Goal: Task Accomplishment & Management: Manage account settings

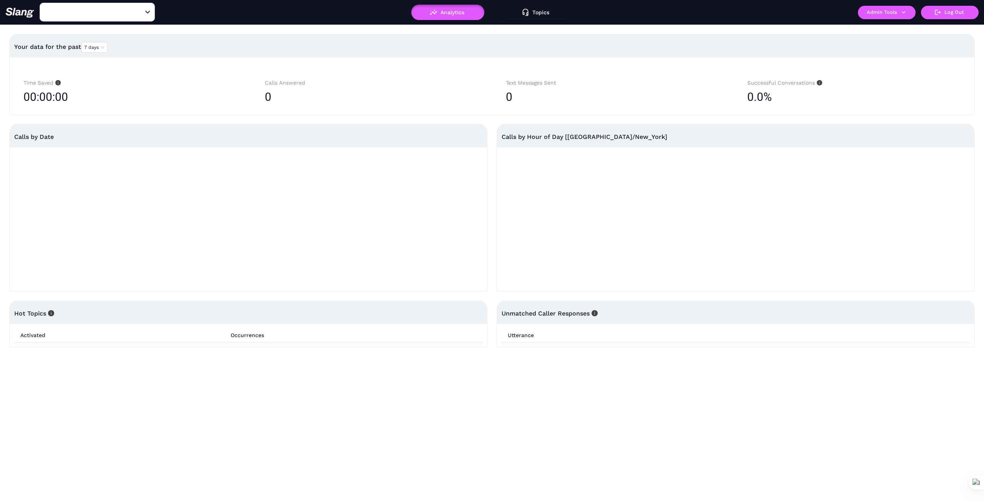
type input "1776"
click at [147, 12] on icon "Open" at bounding box center [147, 12] width 5 height 3
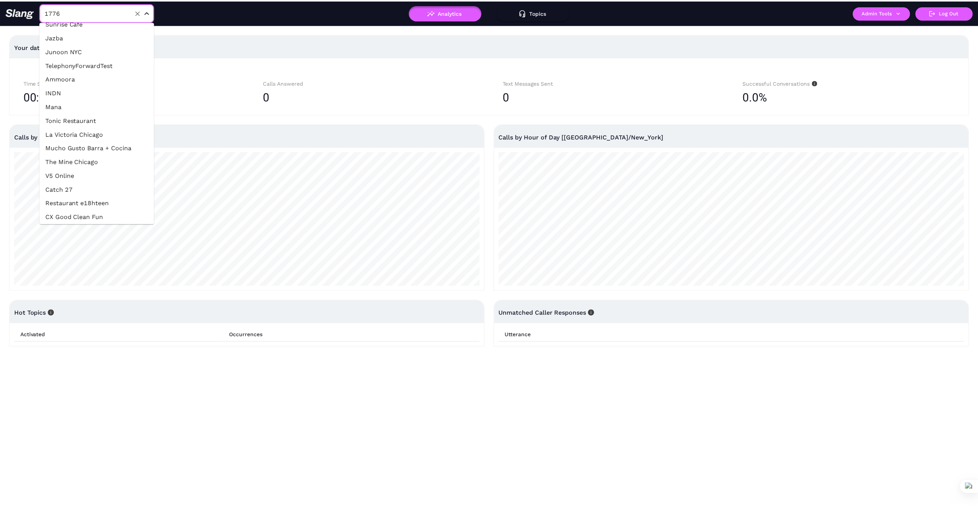
scroll to position [180, 0]
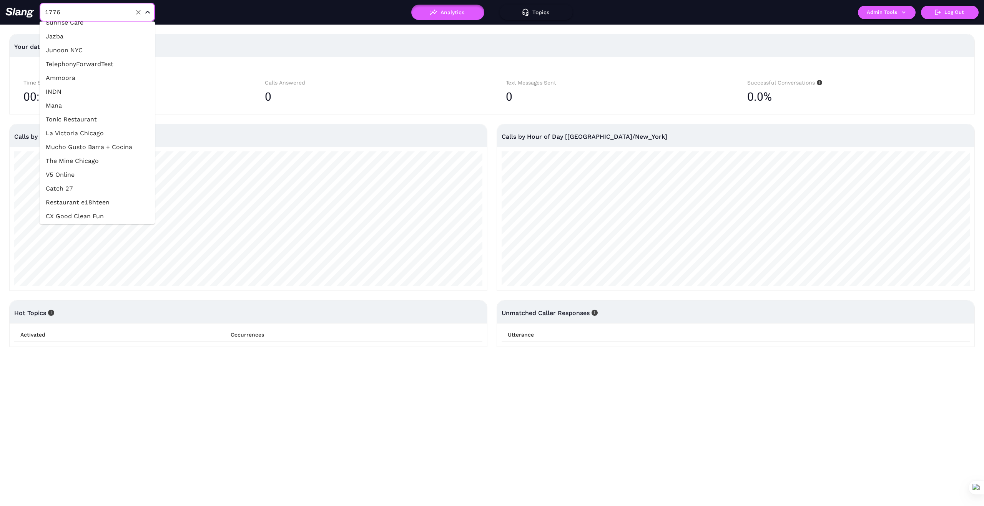
click at [85, 163] on li "The Mine Chicago" at bounding box center [97, 161] width 115 height 14
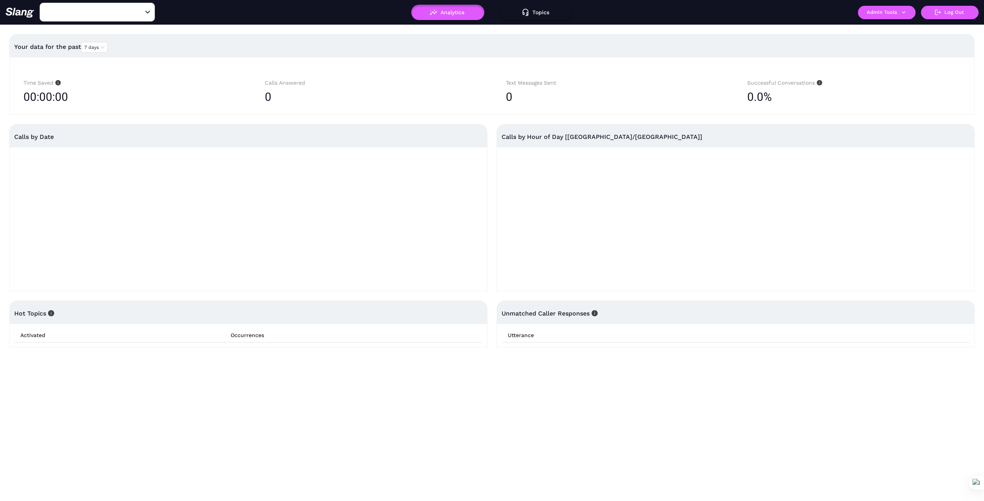
type input "The Mine Chicago"
click at [905, 10] on icon "button" at bounding box center [903, 12] width 7 height 7
click at [900, 43] on link "Manage current location" at bounding box center [901, 42] width 74 height 9
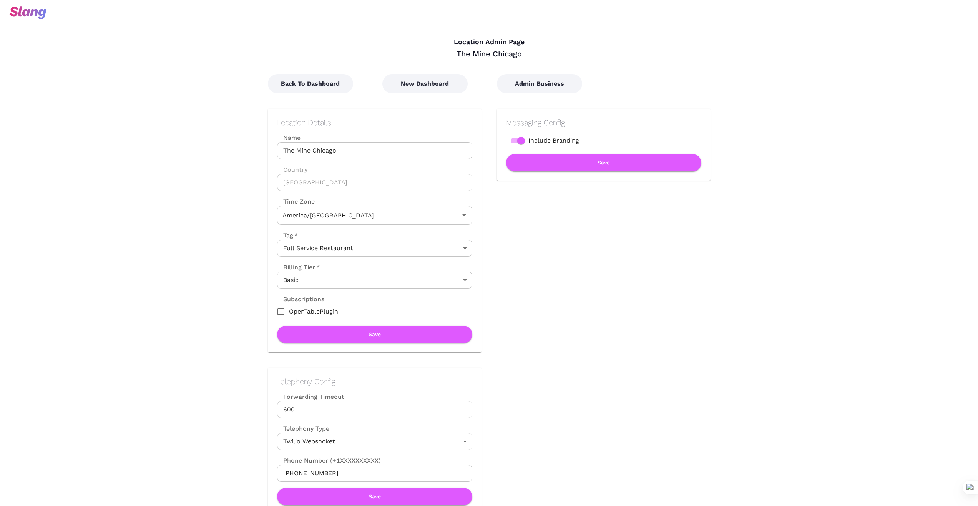
type input "Central Time"
click at [299, 84] on button "Back To Dashboard" at bounding box center [310, 83] width 85 height 19
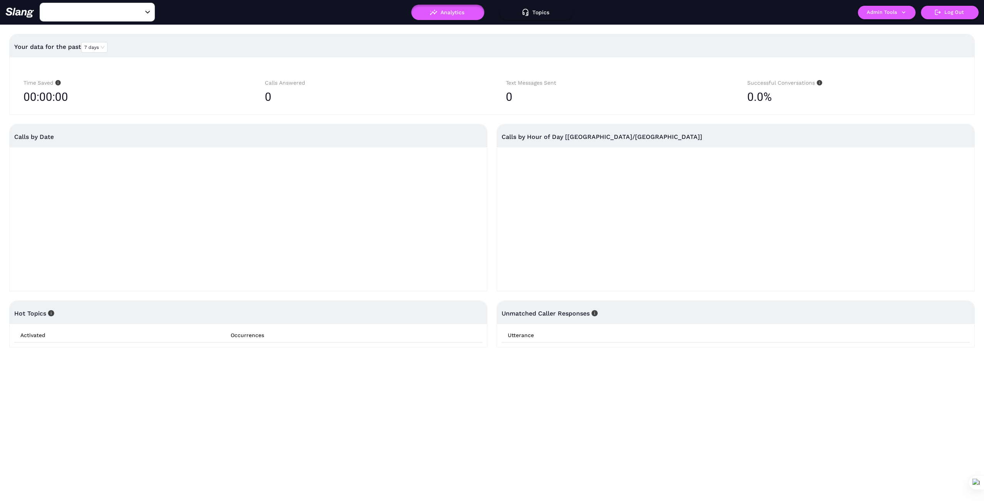
type input "The Mine Chicago"
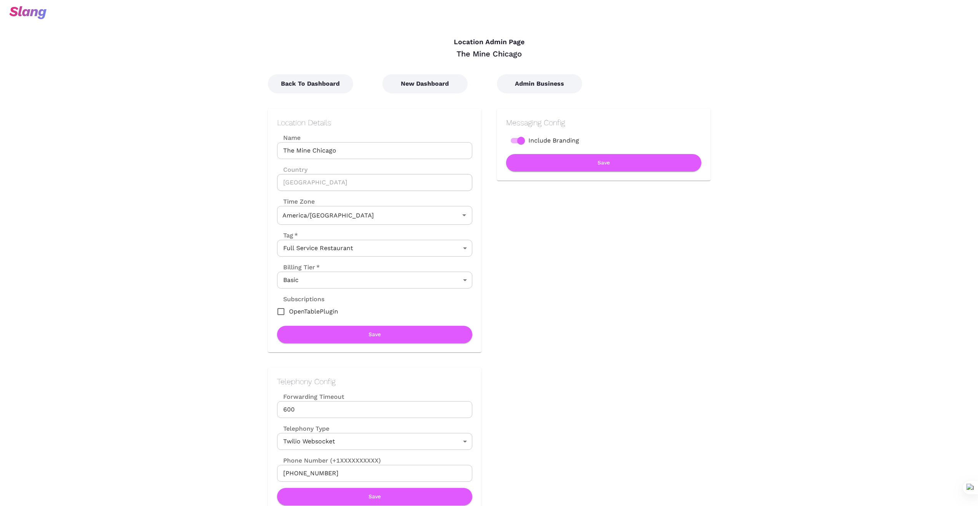
type input "Central Time"
click at [436, 88] on button "New Dashboard" at bounding box center [425, 83] width 85 height 19
